Goal: Task Accomplishment & Management: Use online tool/utility

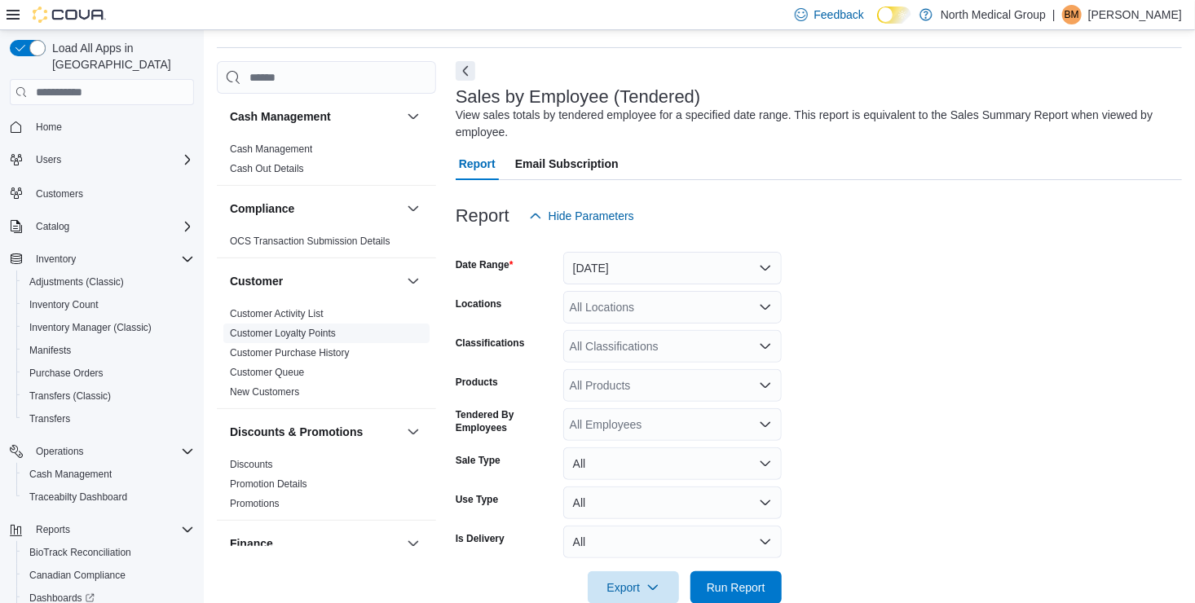
scroll to position [55, 0]
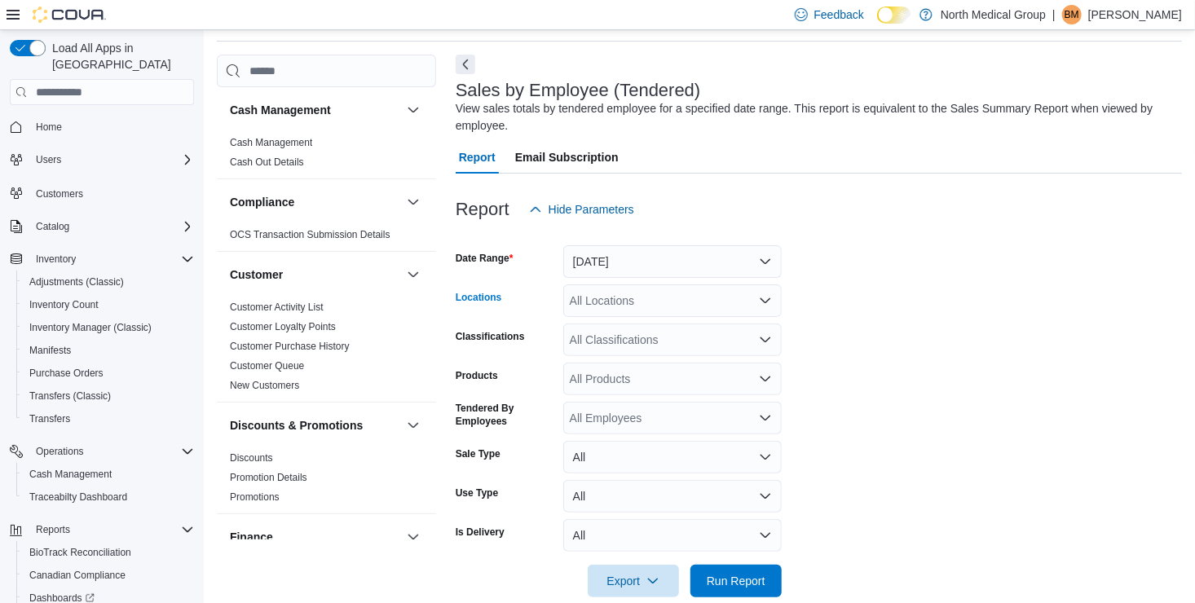
click at [700, 303] on div "All Locations" at bounding box center [672, 300] width 218 height 33
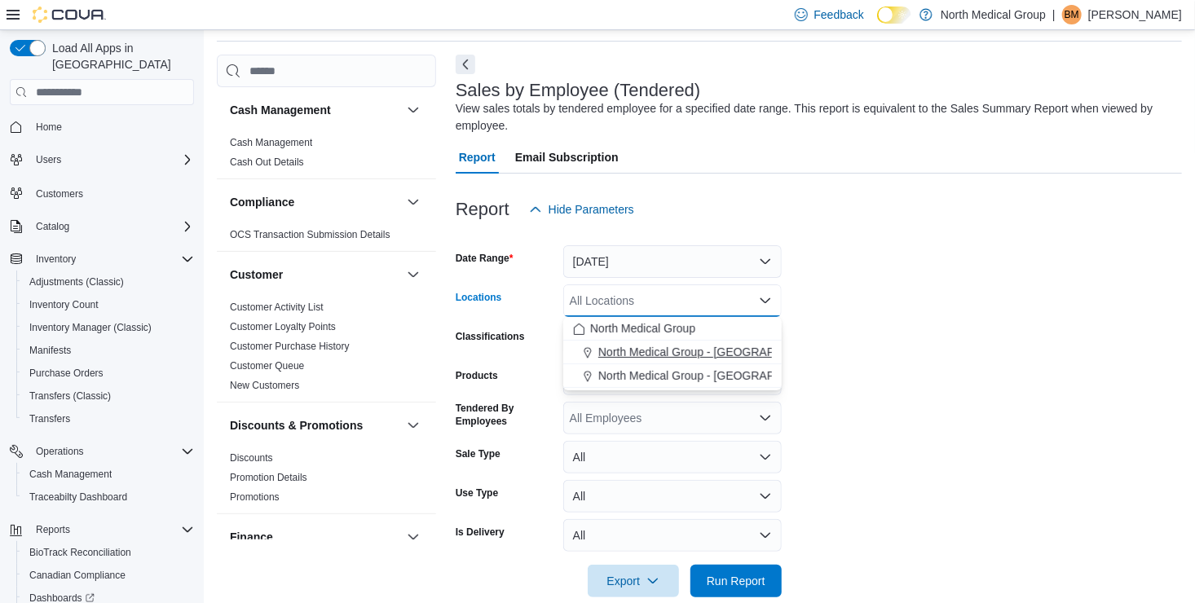
click at [711, 352] on span "North Medical Group - [GEOGRAPHIC_DATA]" at bounding box center [715, 352] width 234 height 16
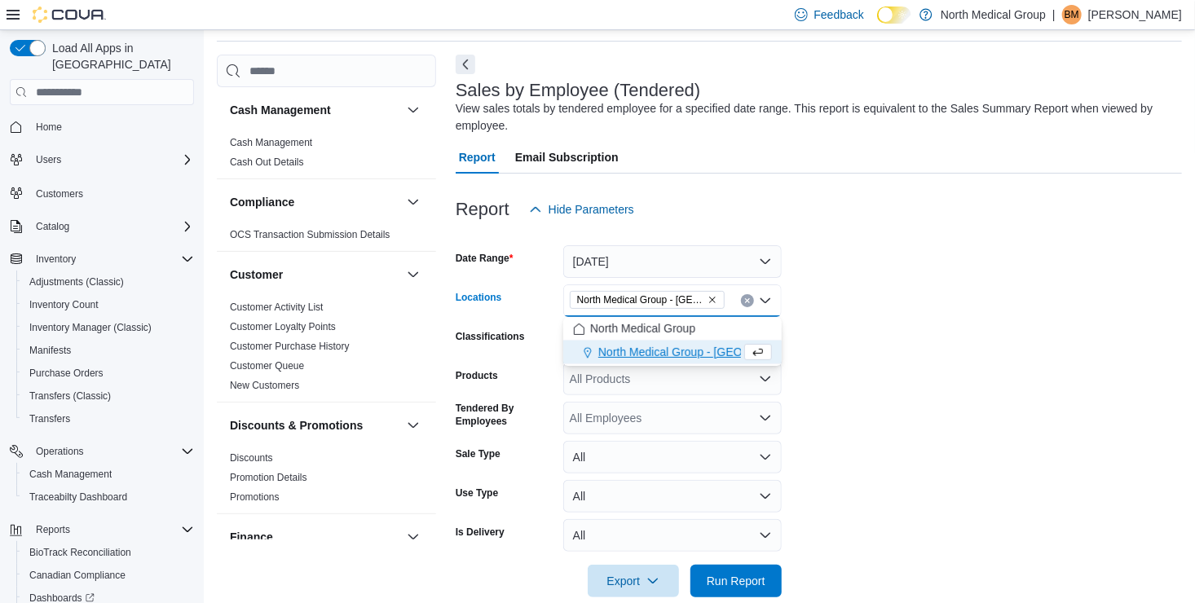
click at [734, 597] on div at bounding box center [819, 607] width 726 height 20
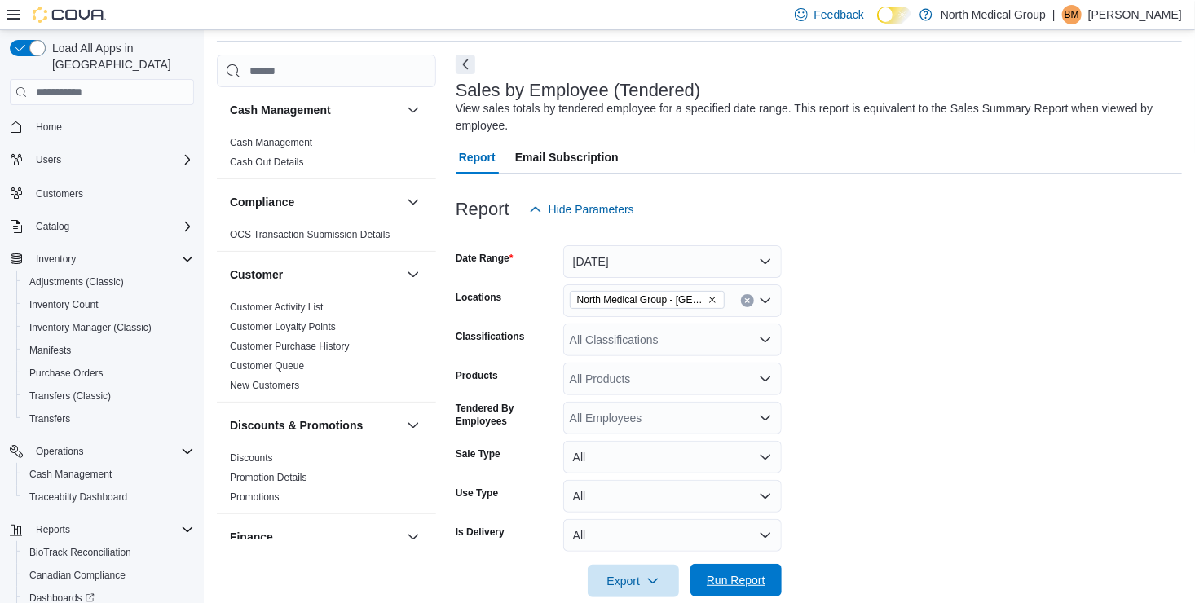
click at [724, 566] on span "Run Report" at bounding box center [736, 580] width 72 height 33
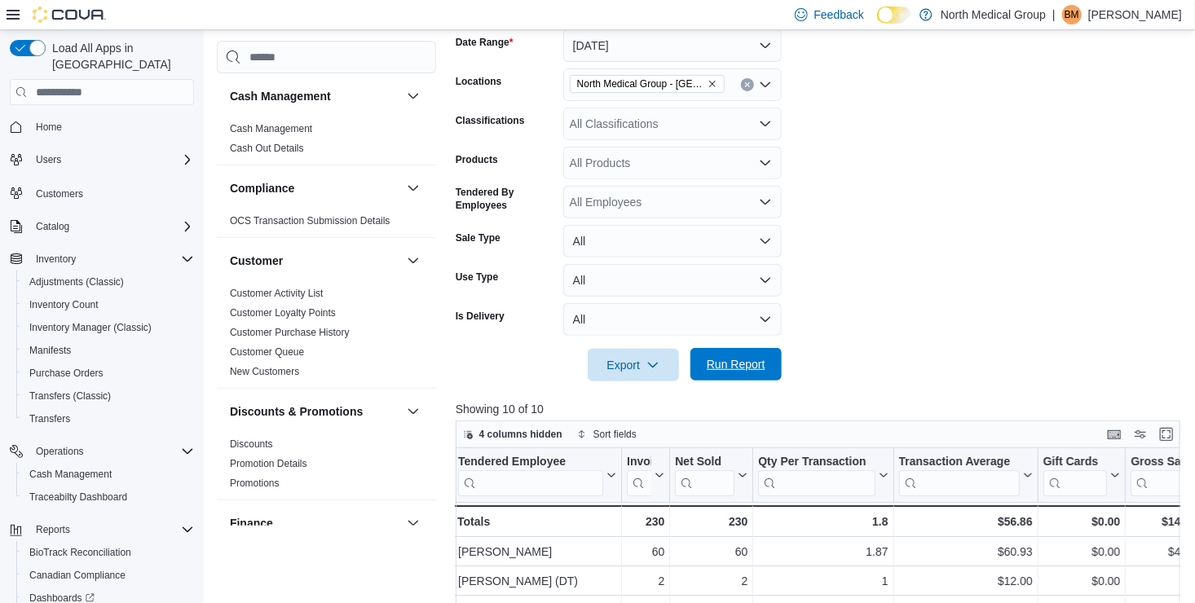
scroll to position [269, 0]
